Goal: Task Accomplishment & Management: Manage account settings

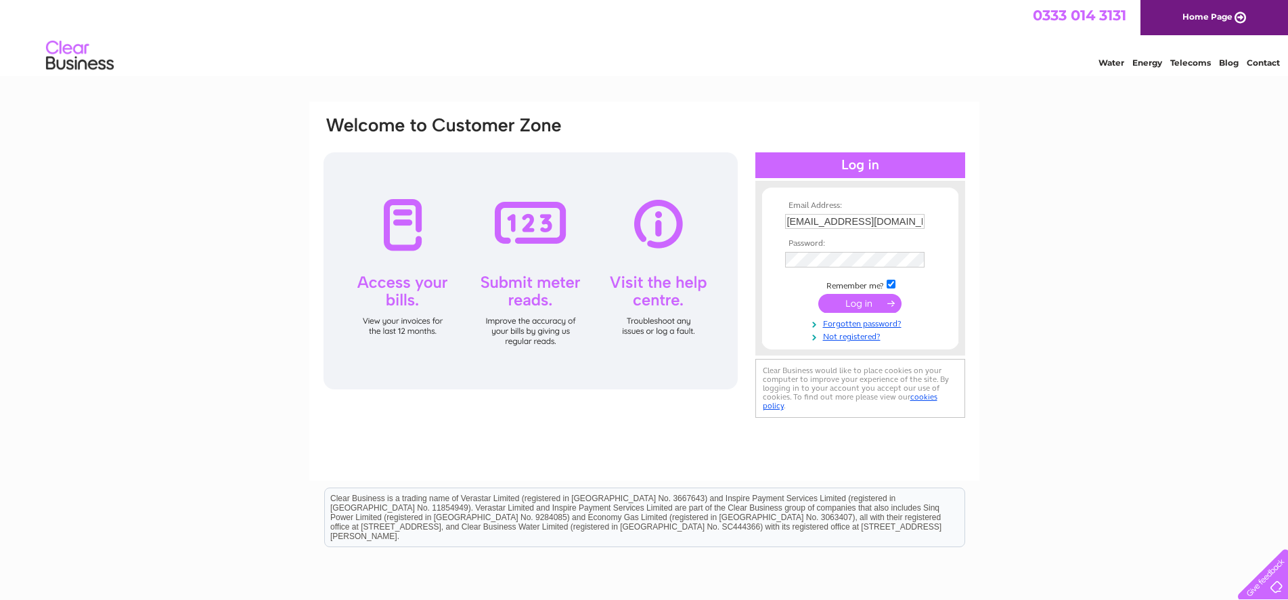
click at [855, 301] on input "submit" at bounding box center [859, 303] width 83 height 19
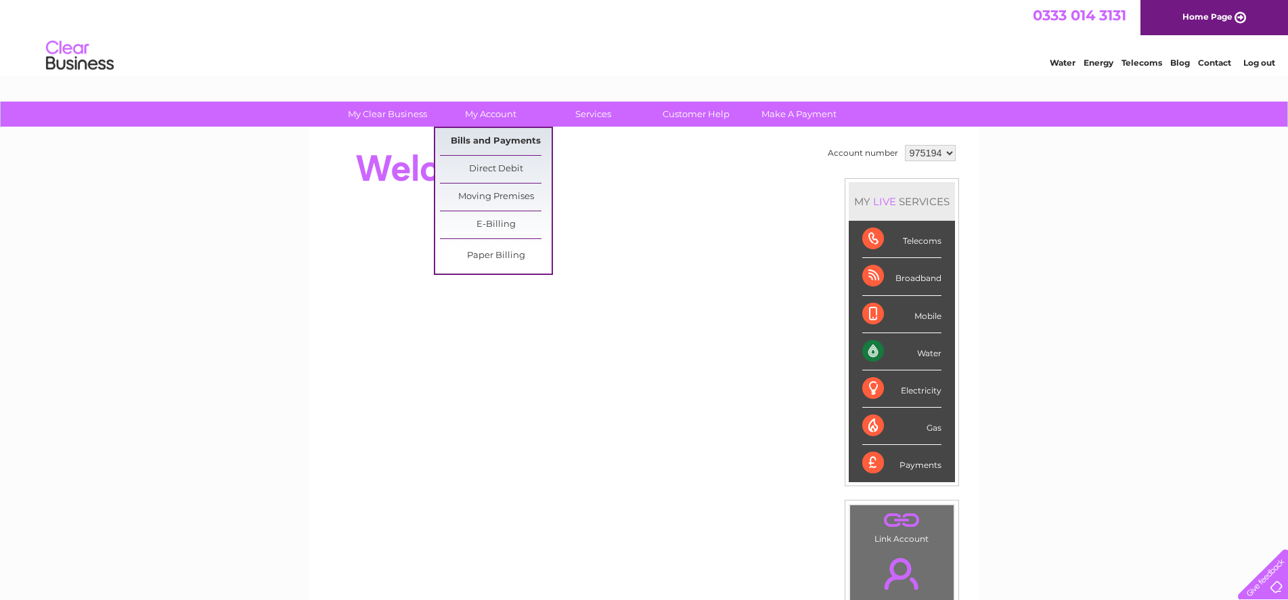
click at [517, 139] on link "Bills and Payments" at bounding box center [496, 141] width 112 height 27
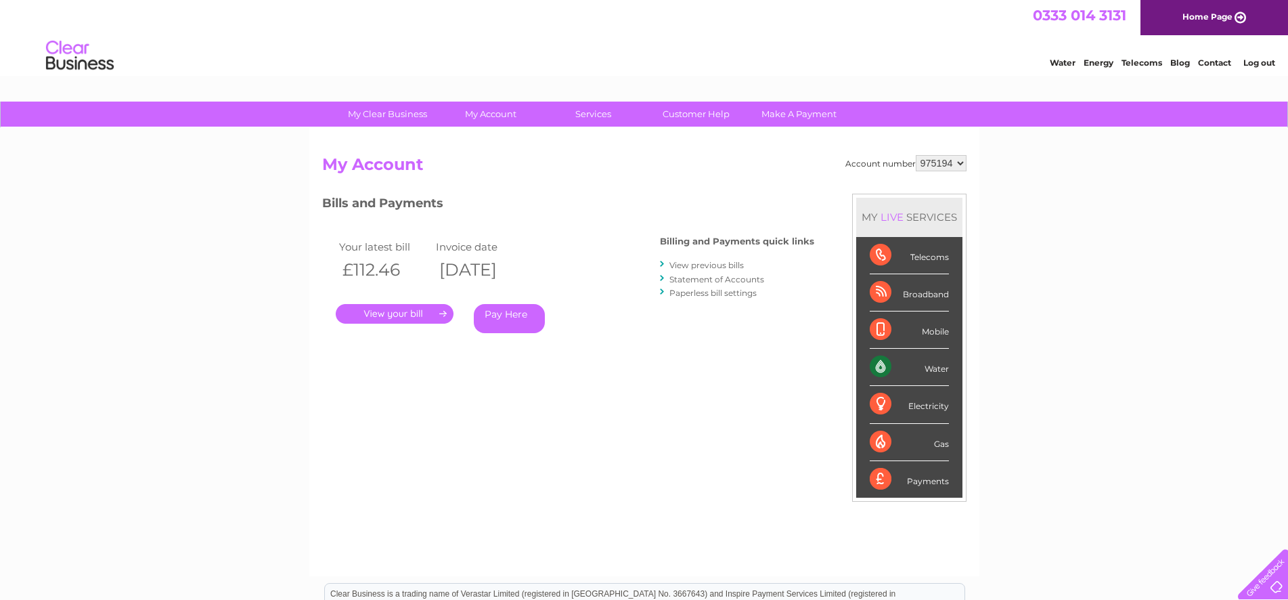
click at [393, 312] on link "." at bounding box center [395, 314] width 118 height 20
